Goal: Task Accomplishment & Management: Use online tool/utility

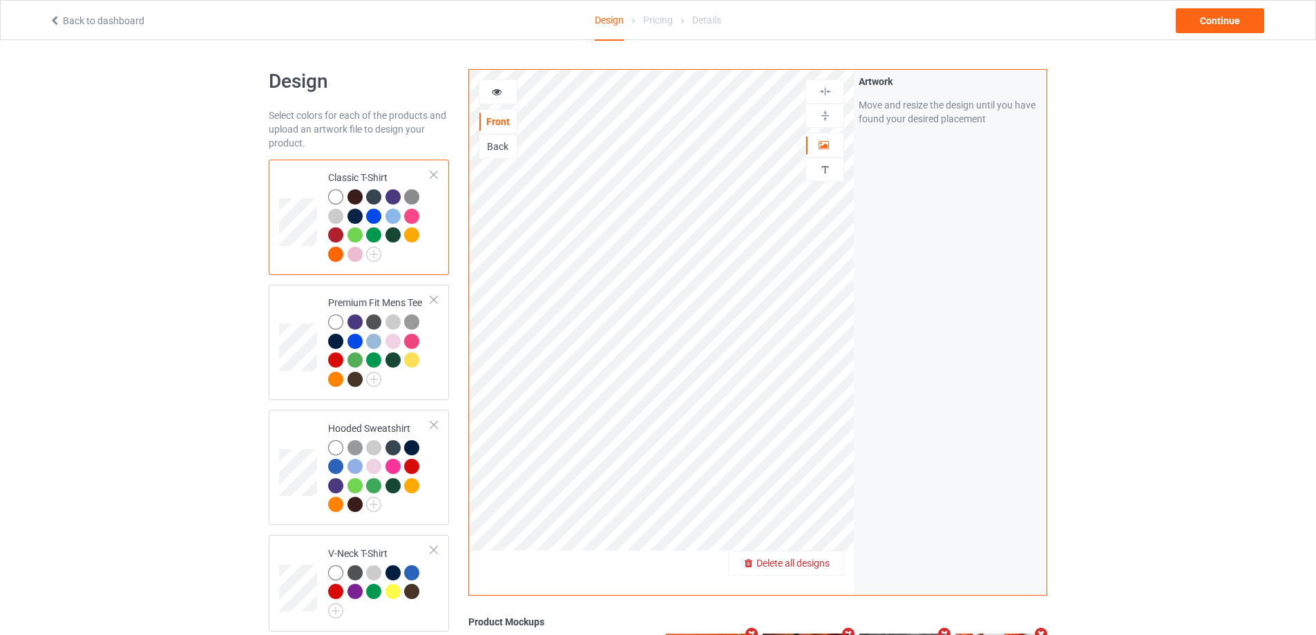
click at [823, 564] on span "Delete all designs" at bounding box center [792, 562] width 73 height 11
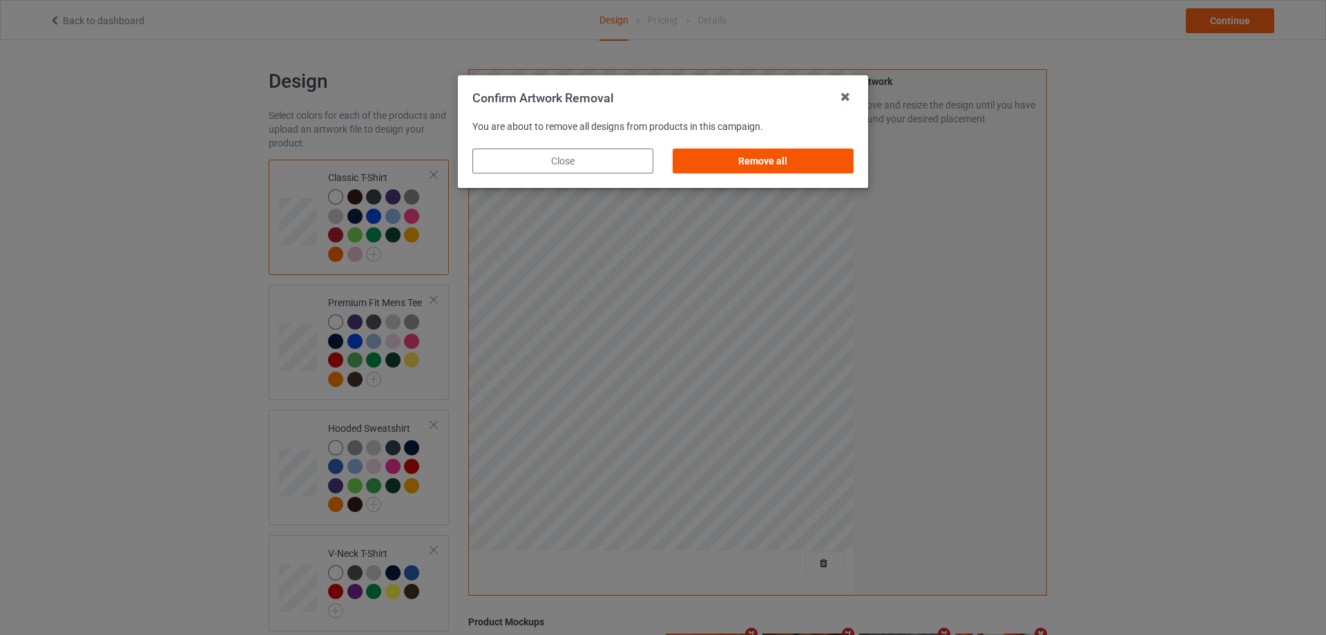
click at [763, 160] on div "Remove all" at bounding box center [763, 160] width 181 height 25
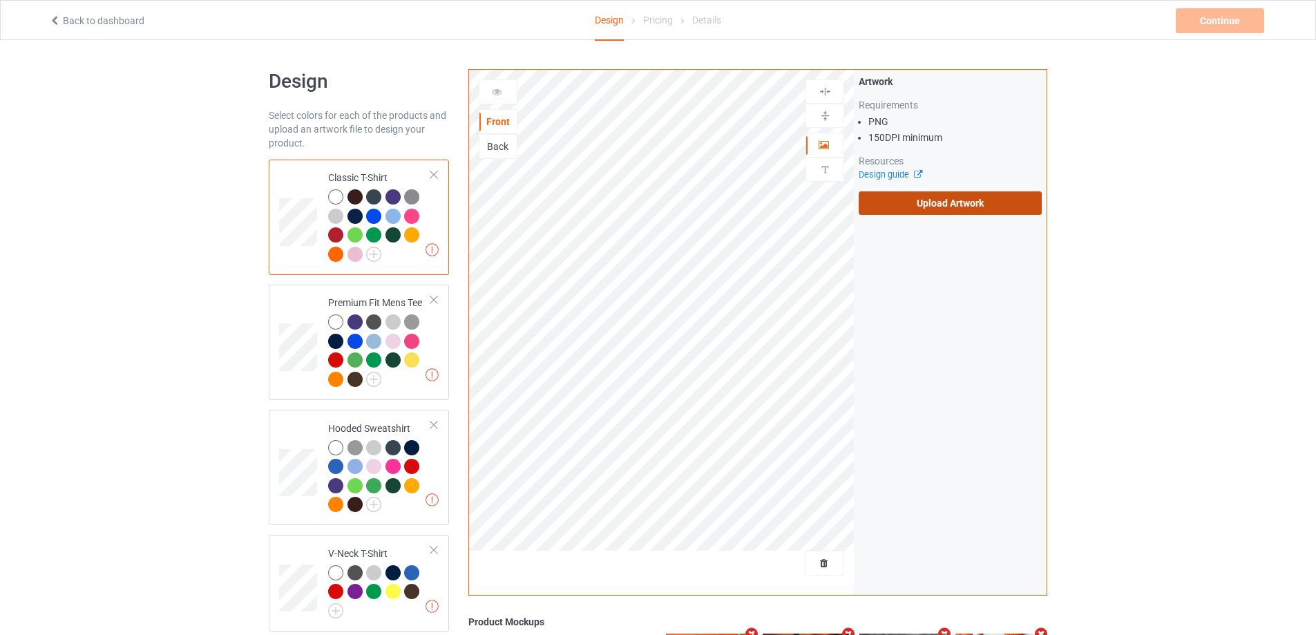
click at [955, 204] on label "Upload Artwork" at bounding box center [950, 202] width 183 height 23
click at [0, 0] on input "Upload Artwork" at bounding box center [0, 0] width 0 height 0
